Goal: Information Seeking & Learning: Learn about a topic

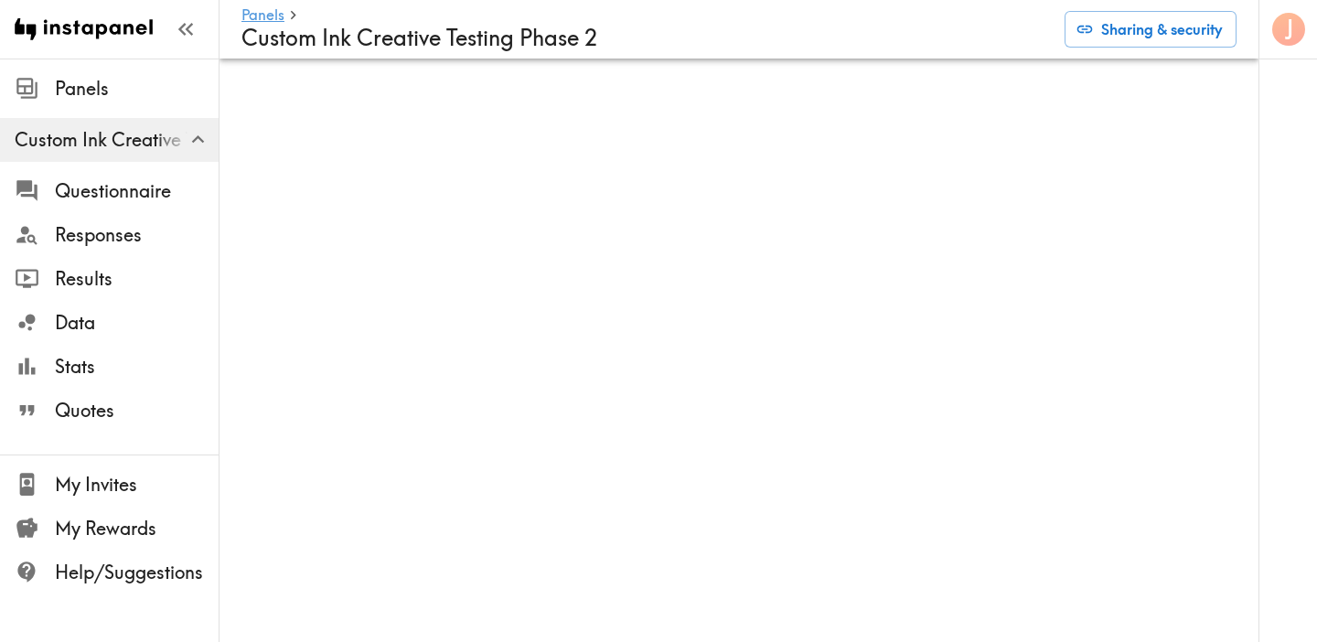
click at [986, 57] on div "Panels Custom Ink Creative Testing Phase 2 Sharing & security" at bounding box center [738, 29] width 995 height 59
